Goal: Information Seeking & Learning: Learn about a topic

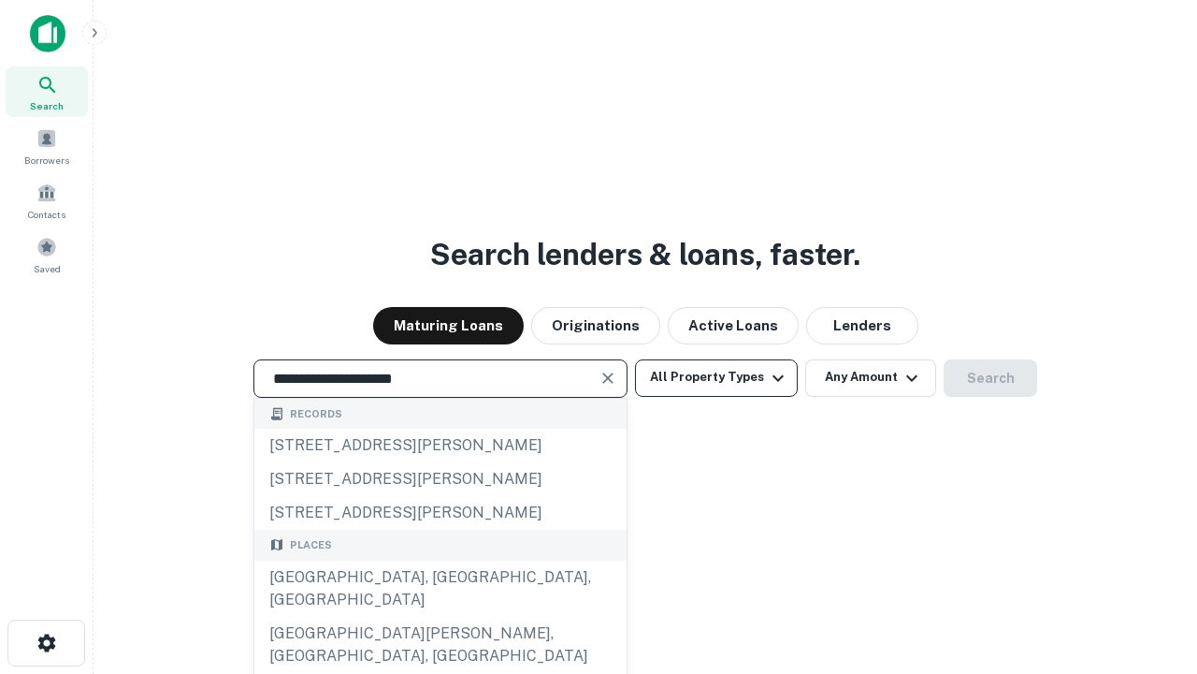
click at [440, 616] on div "[GEOGRAPHIC_DATA], [GEOGRAPHIC_DATA], [GEOGRAPHIC_DATA]" at bounding box center [440, 588] width 372 height 56
click at [717, 377] on button "All Property Types" at bounding box center [716, 377] width 163 height 37
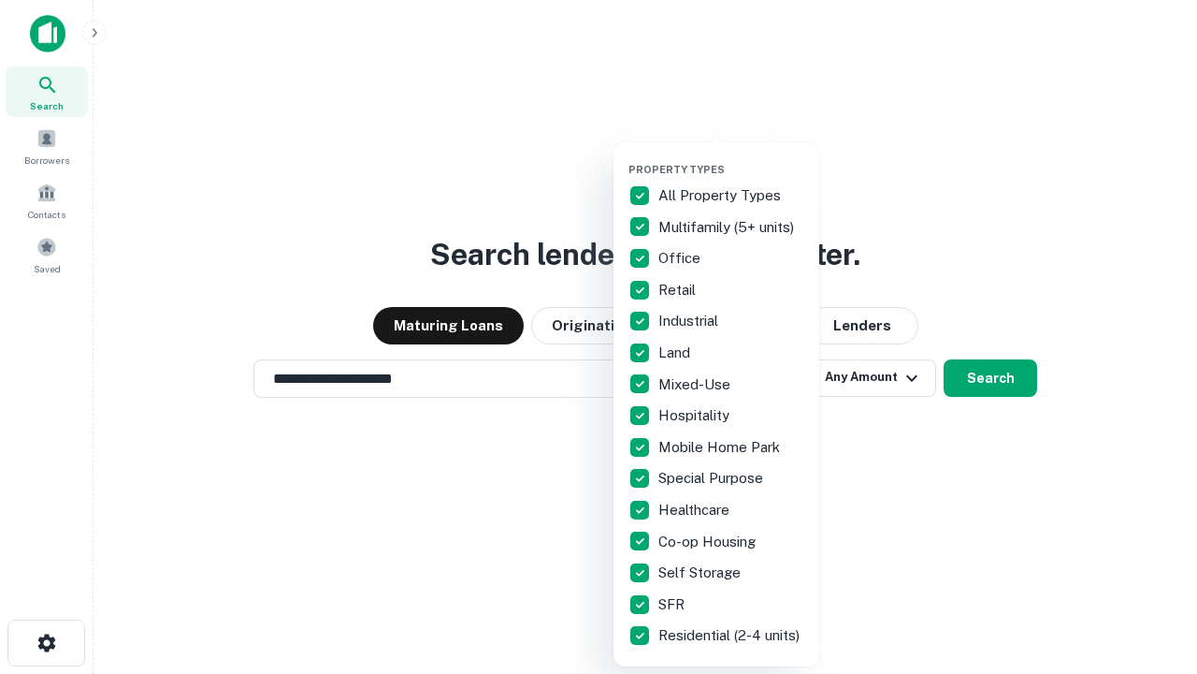
type input "**********"
click at [732, 157] on button "button" at bounding box center [732, 157] width 206 height 1
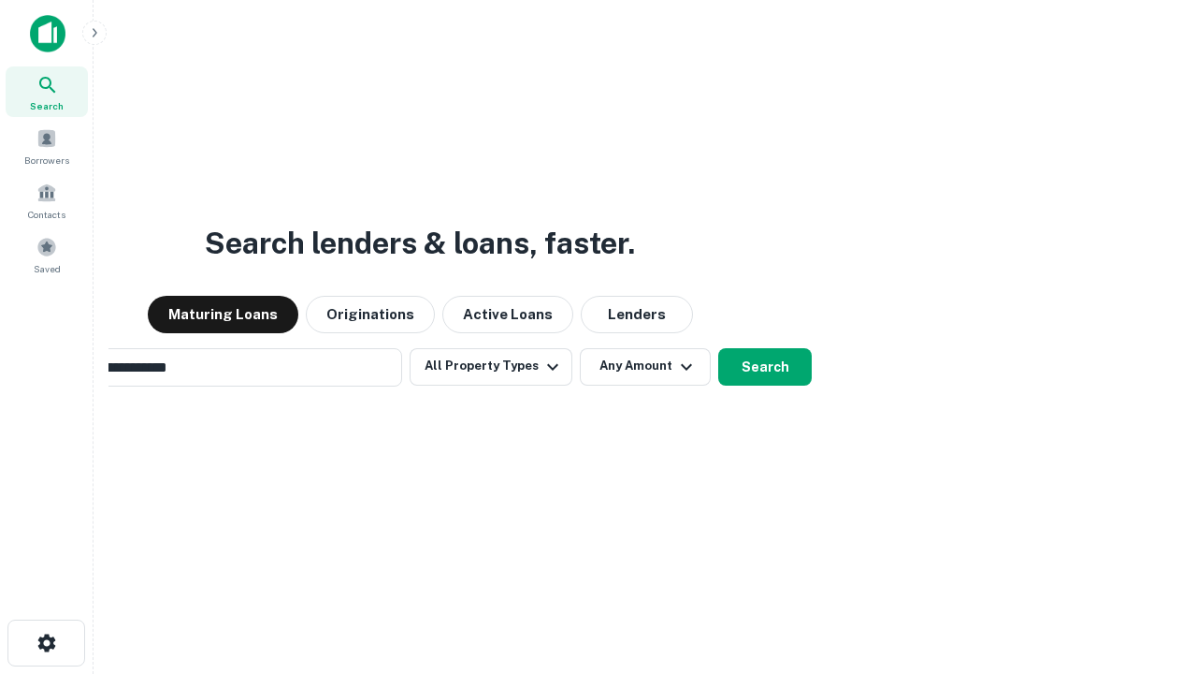
scroll to position [29, 0]
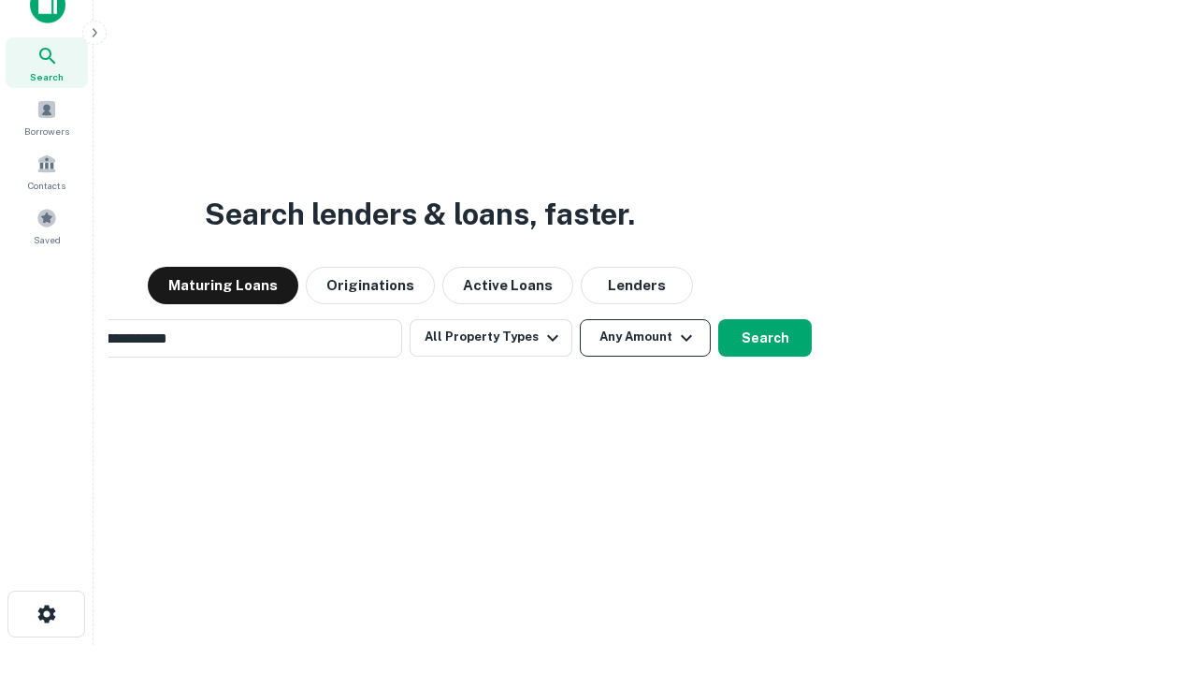
click at [580, 319] on button "Any Amount" at bounding box center [645, 337] width 131 height 37
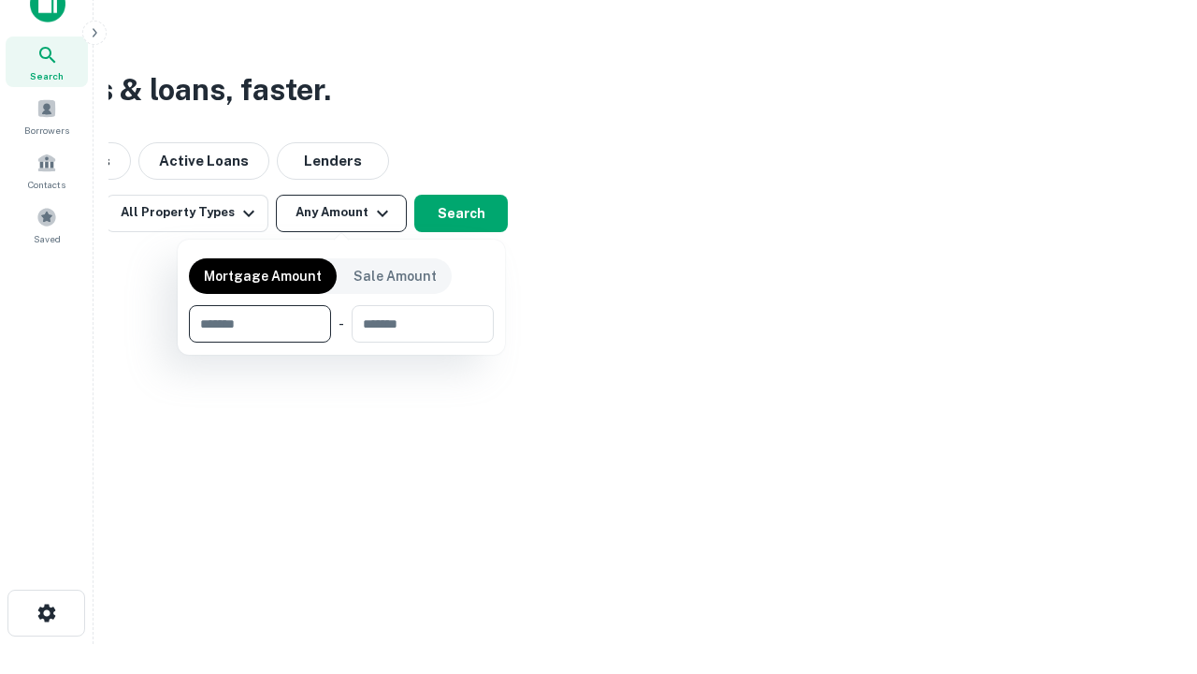
type input "*******"
click at [341, 342] on button "button" at bounding box center [341, 342] width 305 height 1
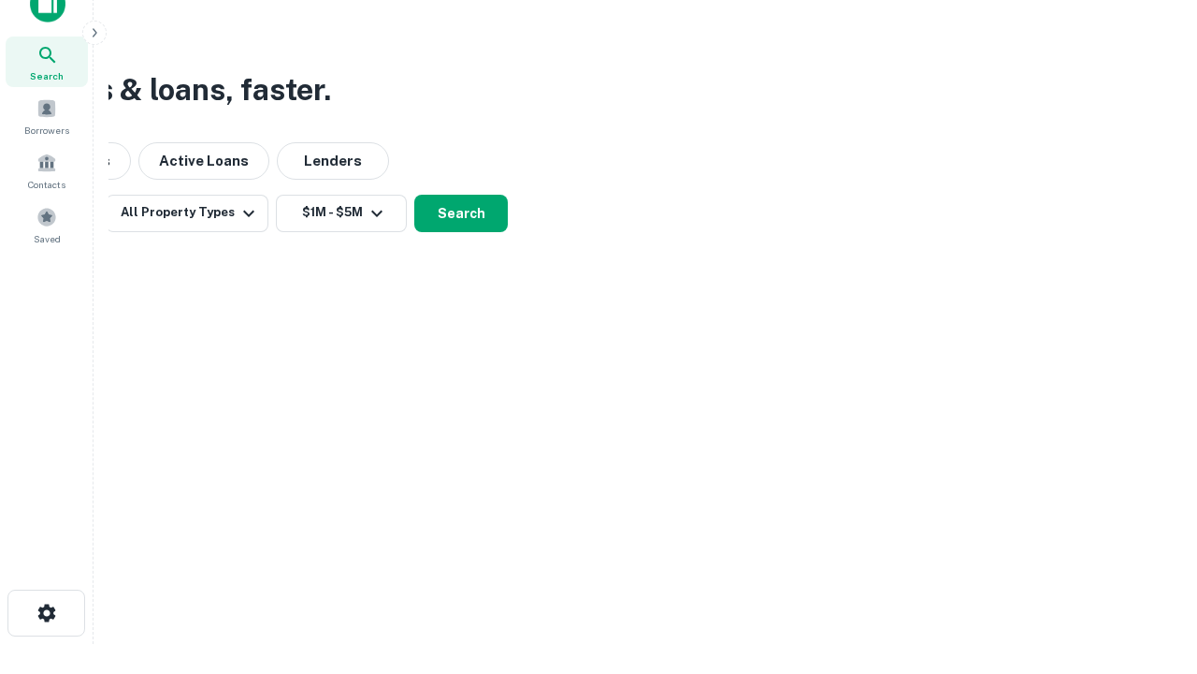
scroll to position [29, 0]
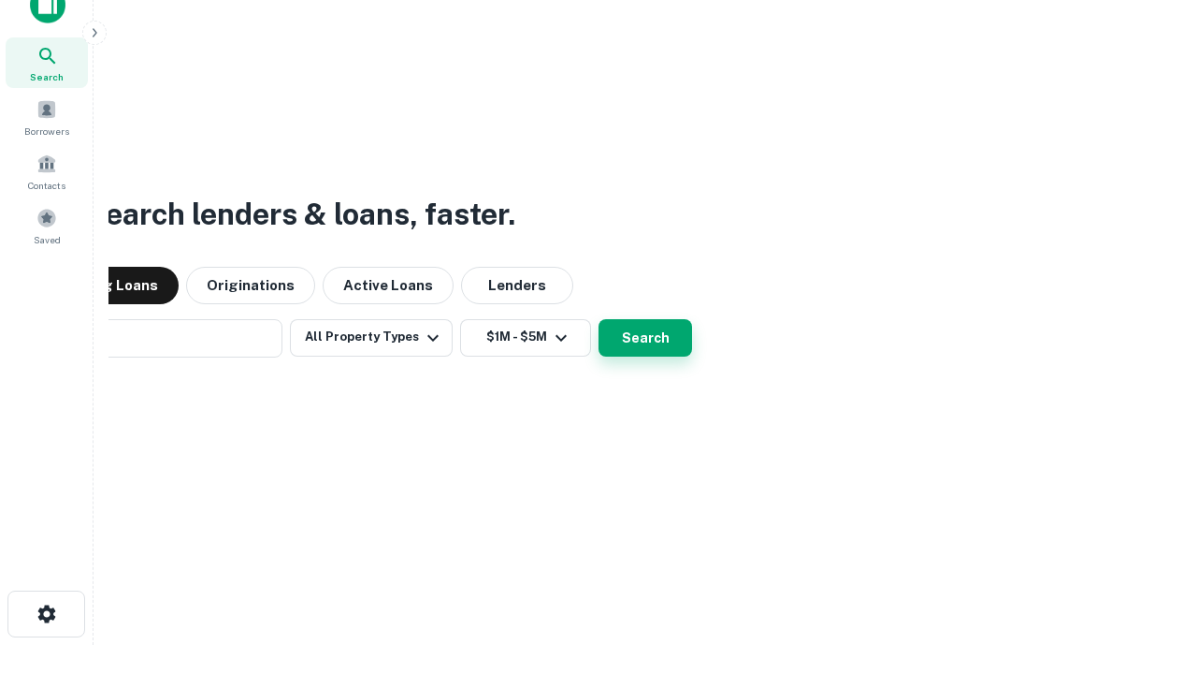
click at [599, 319] on button "Search" at bounding box center [646, 337] width 94 height 37
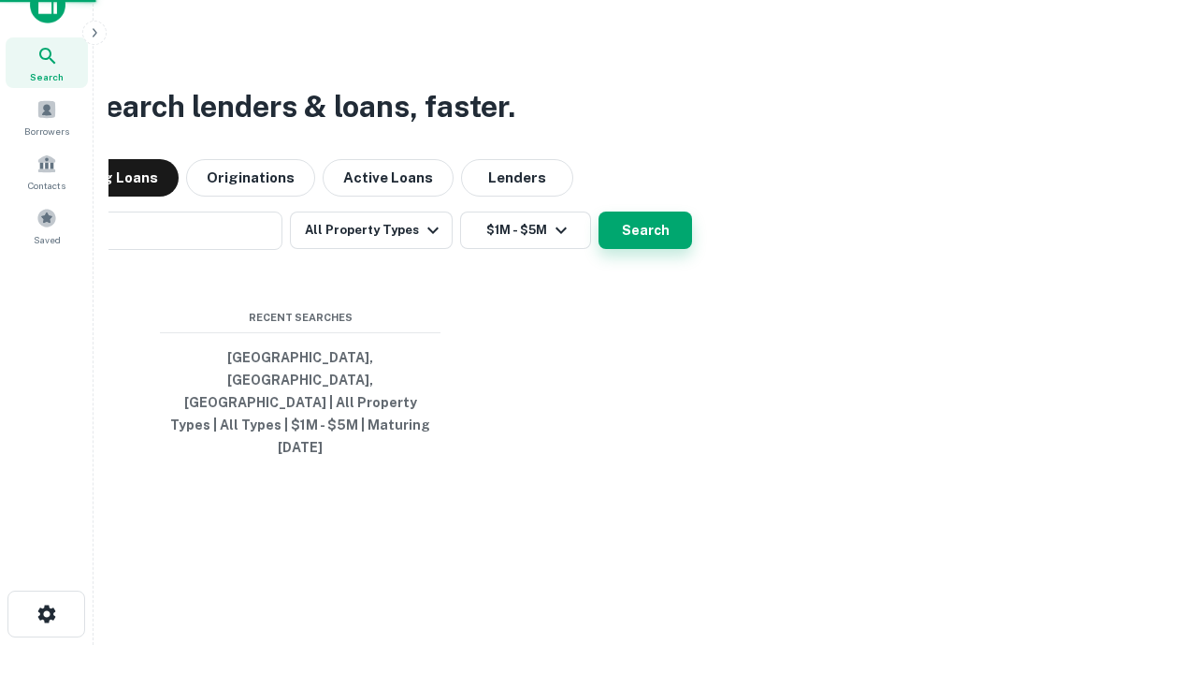
scroll to position [30, 0]
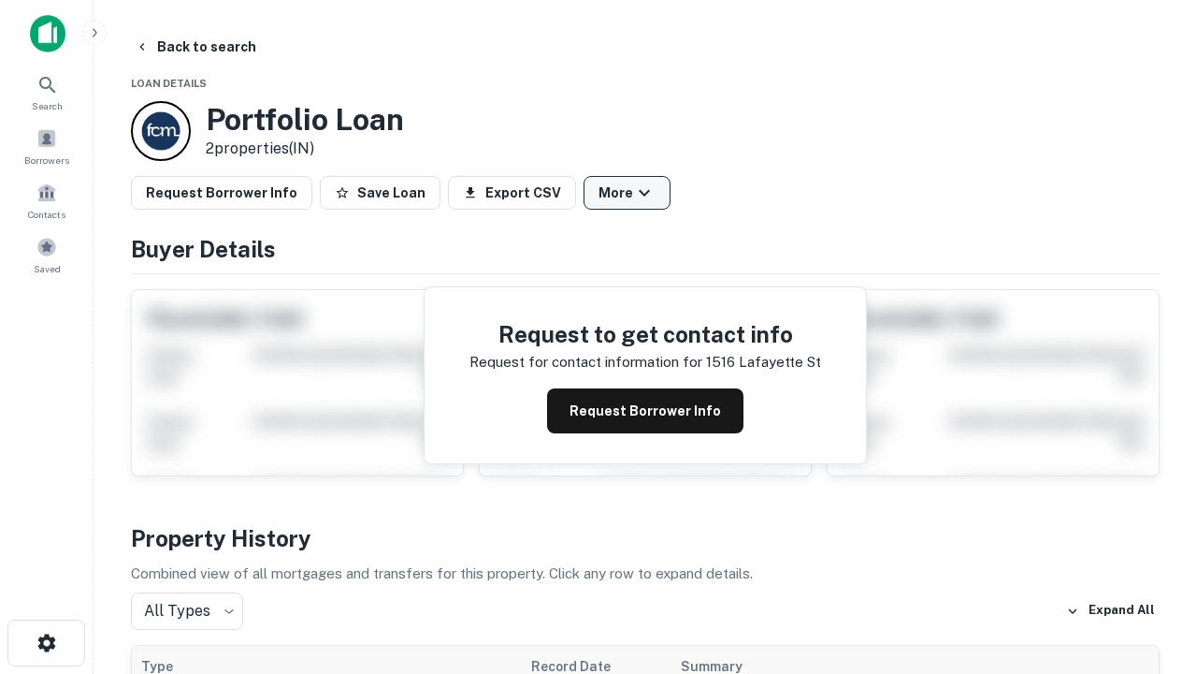
click at [627, 193] on button "More" at bounding box center [627, 193] width 87 height 34
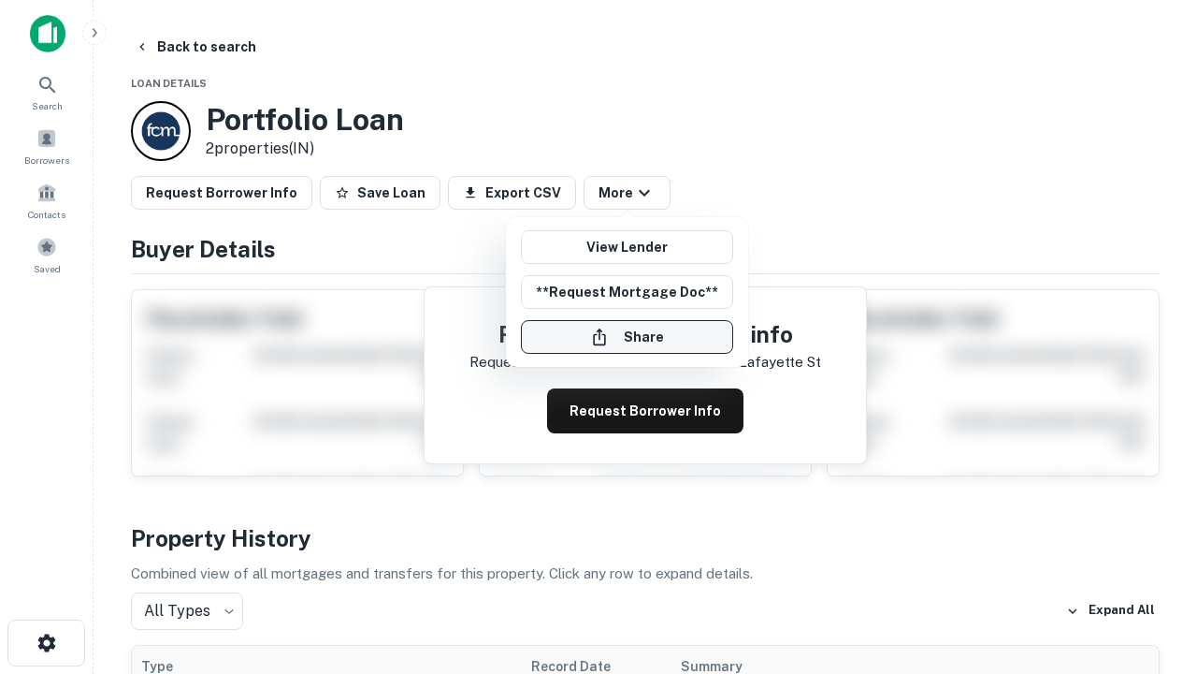
click at [627, 337] on button "Share" at bounding box center [627, 337] width 212 height 34
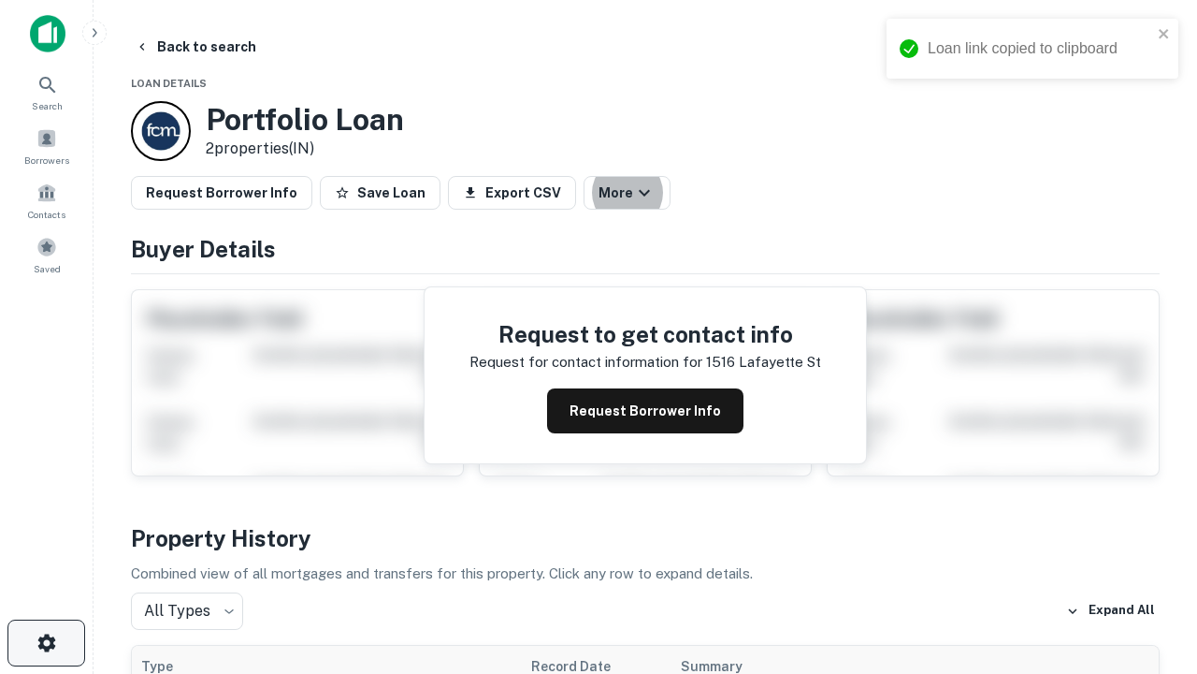
click at [46, 643] on icon "button" at bounding box center [47, 642] width 22 height 22
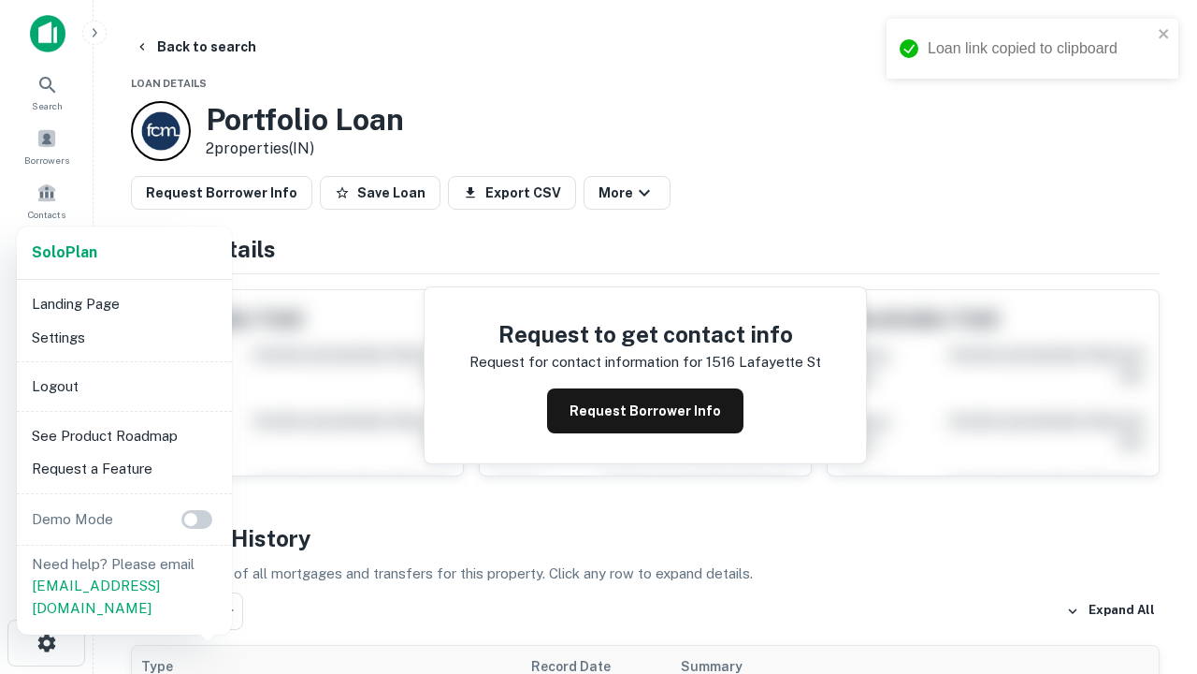
click at [123, 385] on li "Logout" at bounding box center [124, 387] width 200 height 34
